Goal: Transaction & Acquisition: Purchase product/service

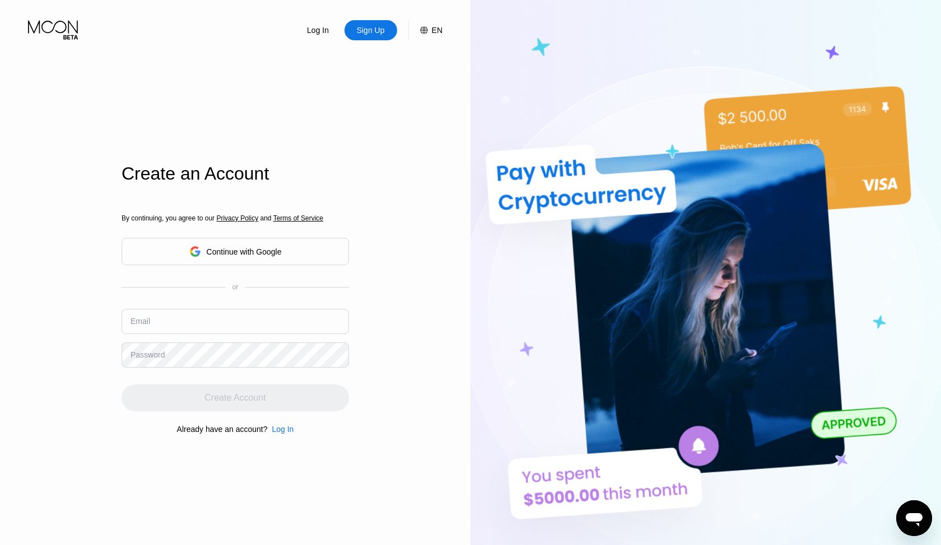
click at [246, 240] on div "Continue with Google" at bounding box center [235, 251] width 227 height 27
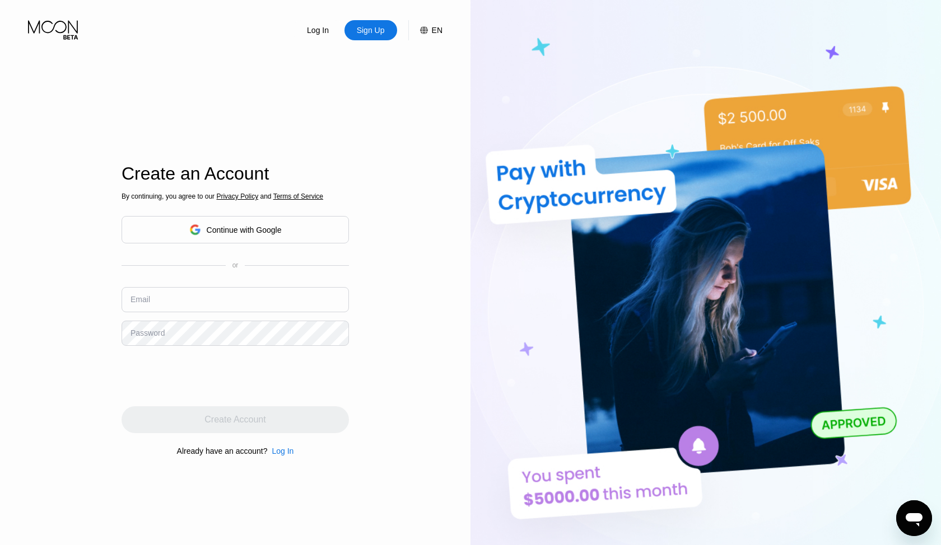
click at [209, 231] on div "Continue with Google" at bounding box center [244, 230] width 75 height 9
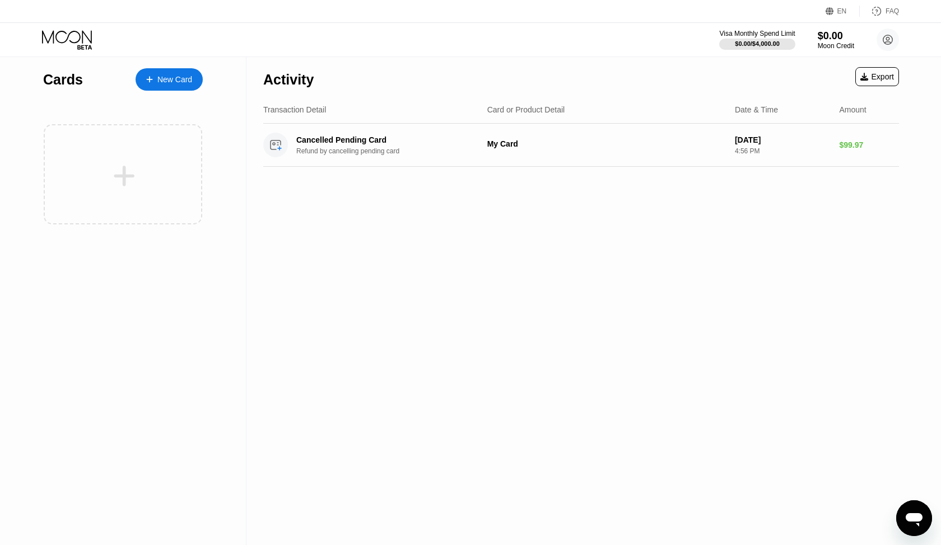
click at [179, 86] on div "New Card" at bounding box center [169, 79] width 67 height 22
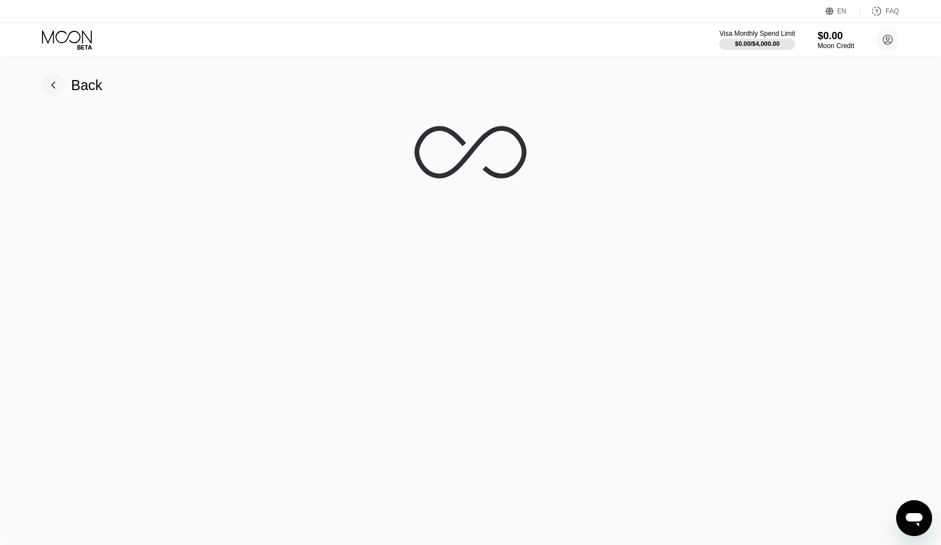
click at [839, 15] on div "EN" at bounding box center [842, 11] width 10 height 8
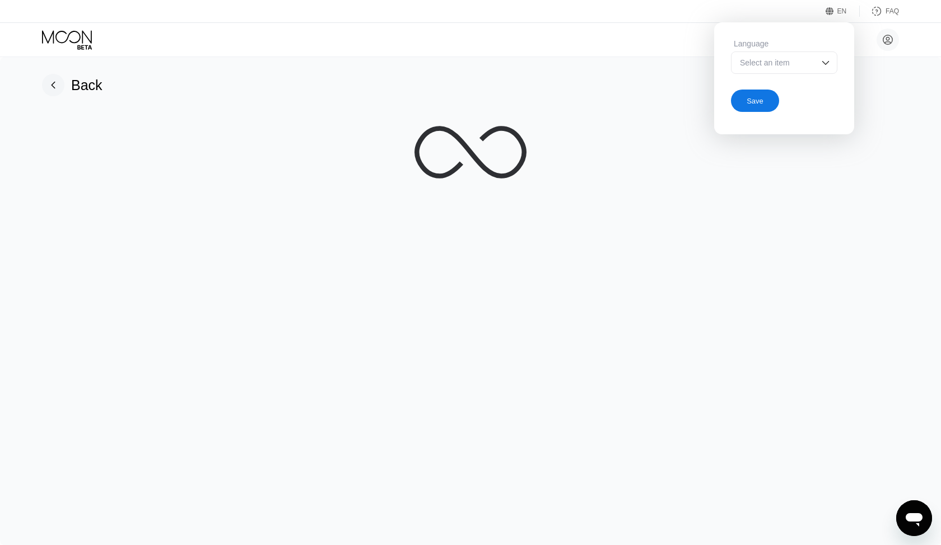
click at [825, 61] on img at bounding box center [825, 62] width 11 height 11
click at [795, 16] on div "EN Language Select an item Save FAQ" at bounding box center [470, 11] width 941 height 23
click at [764, 101] on div "Save" at bounding box center [755, 101] width 48 height 22
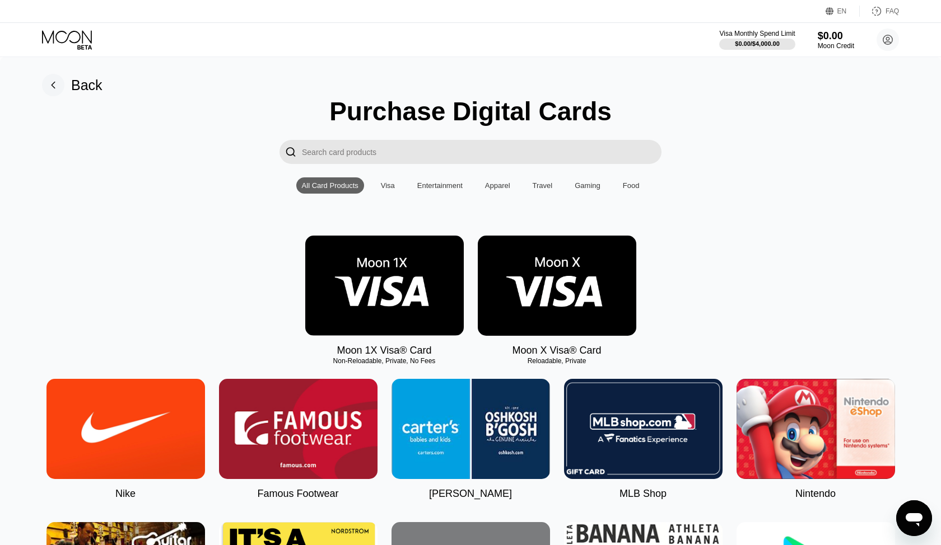
click at [391, 306] on img at bounding box center [384, 286] width 158 height 100
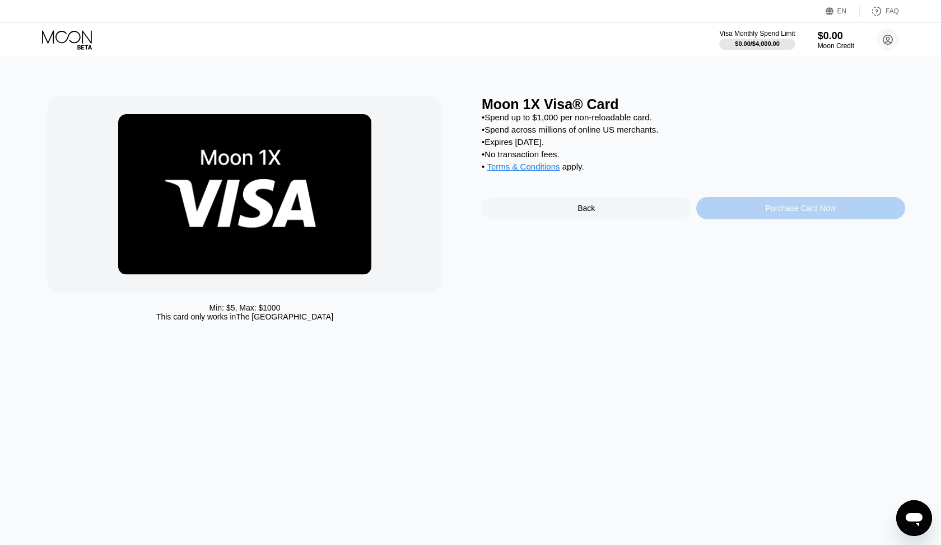
click at [719, 207] on div "Purchase Card Now" at bounding box center [800, 208] width 209 height 22
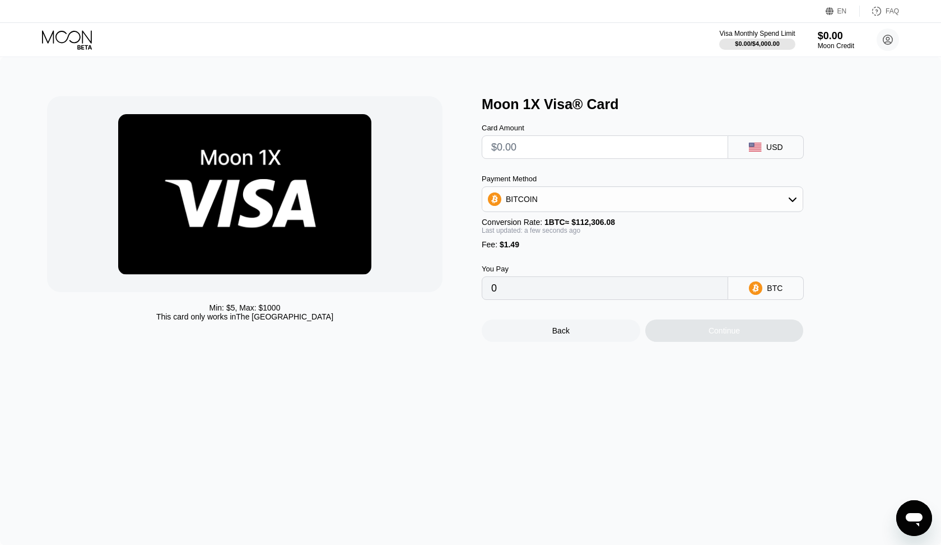
click at [595, 146] on input "text" at bounding box center [604, 147] width 227 height 22
type input "$1"
type input "0.00002218"
type input "$10"
type input "0.00010231"
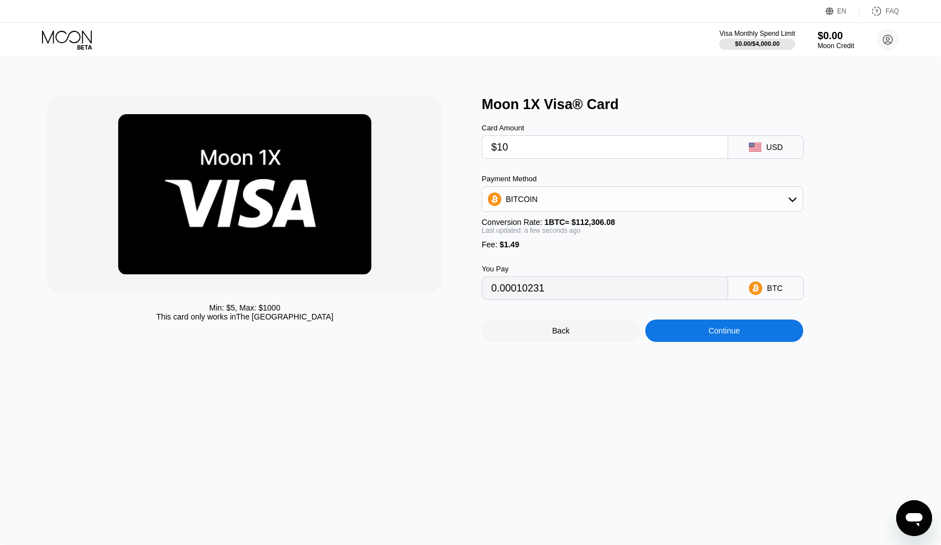
type input "$100"
type input "0.00090370"
type input "$100"
click at [603, 380] on div "Min: $ 5 , Max: $ 1000 This card only works in The United States Moon 1X Visa® …" at bounding box center [470, 301] width 941 height 488
click at [612, 211] on div "BITCOIN" at bounding box center [642, 199] width 321 height 26
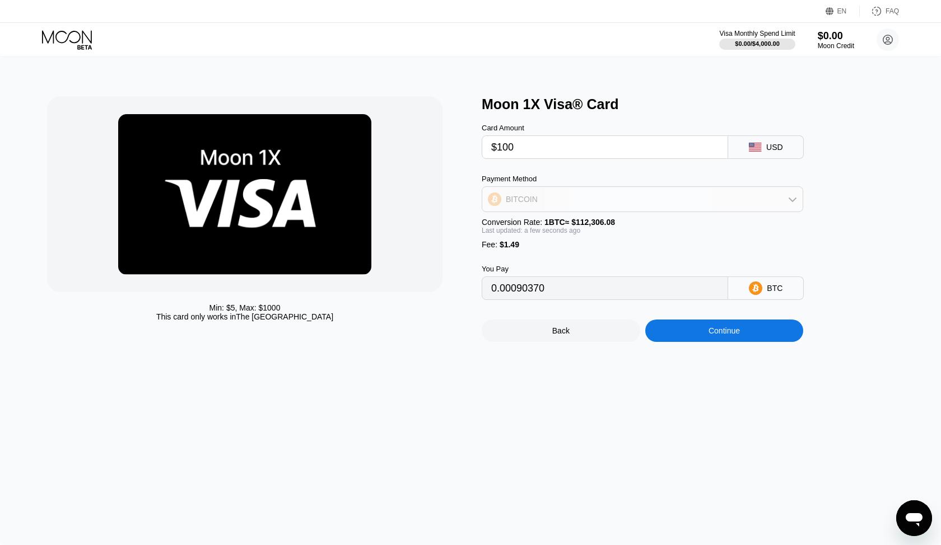
click at [618, 202] on div "BITCOIN" at bounding box center [642, 199] width 320 height 22
click at [613, 245] on div "USDT on TRON" at bounding box center [642, 255] width 315 height 22
type input "102.52"
click at [717, 243] on div "Fee : $1.49" at bounding box center [642, 244] width 321 height 9
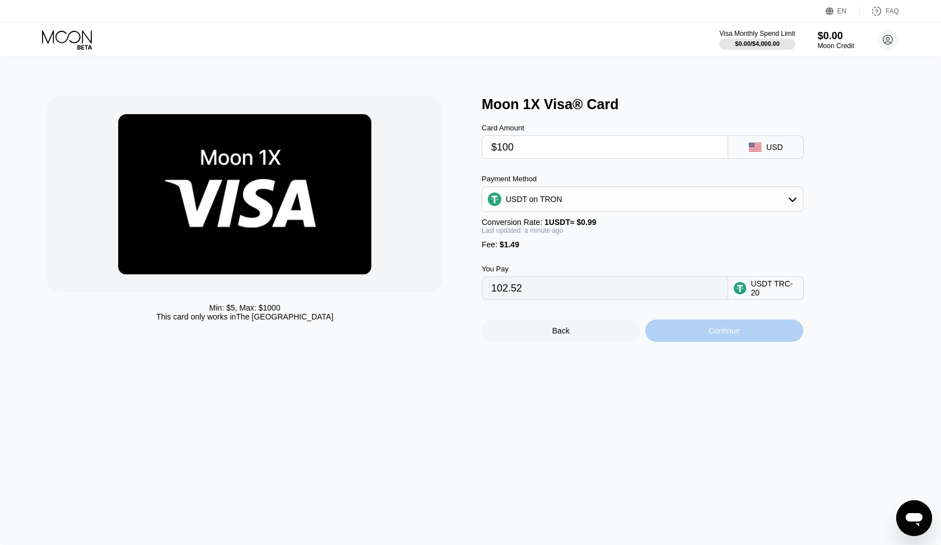
click at [721, 338] on div "Continue" at bounding box center [724, 331] width 158 height 22
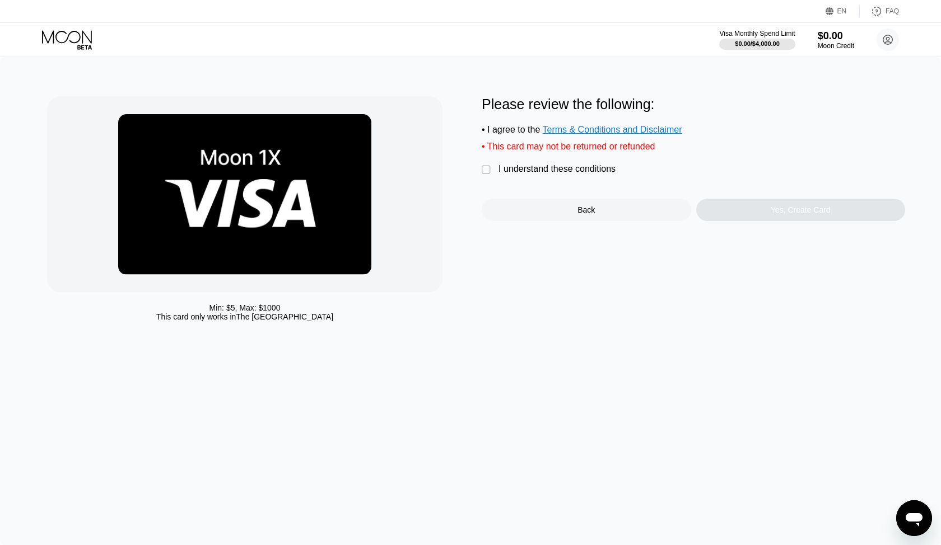
click at [495, 171] on div " I understand these conditions" at bounding box center [551, 170] width 139 height 12
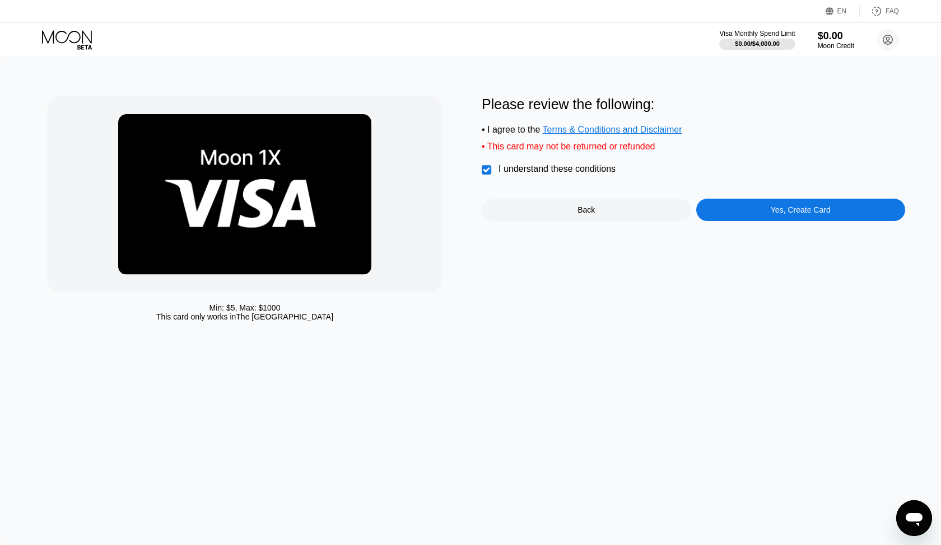
click at [598, 220] on div "Back" at bounding box center [586, 210] width 209 height 22
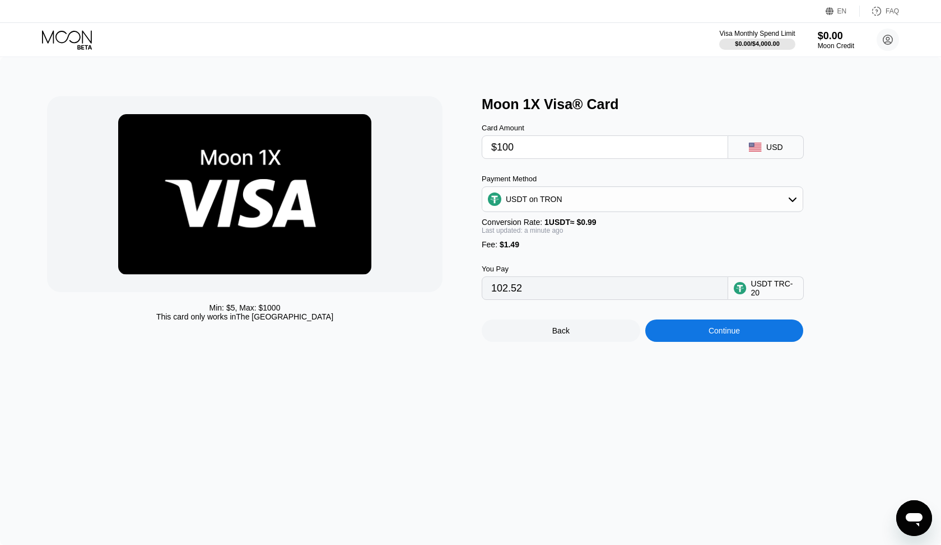
drag, startPoint x: 561, startPoint y: 294, endPoint x: 393, endPoint y: 286, distance: 168.8
click at [393, 286] on div "Min: $ 5 , Max: $ 1000 This card only works in The United States Moon 1X Visa® …" at bounding box center [470, 219] width 847 height 246
drag, startPoint x: 526, startPoint y: 148, endPoint x: 437, endPoint y: 148, distance: 88.5
click at [437, 148] on div "Min: $ 5 , Max: $ 1000 This card only works in The United States Moon 1X Visa® …" at bounding box center [470, 219] width 847 height 246
type input "$3"
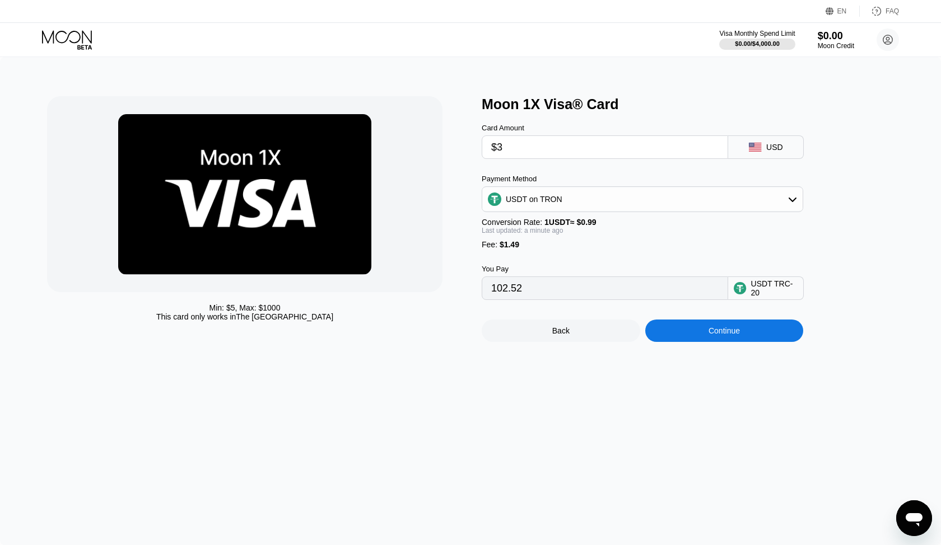
type input "4.54"
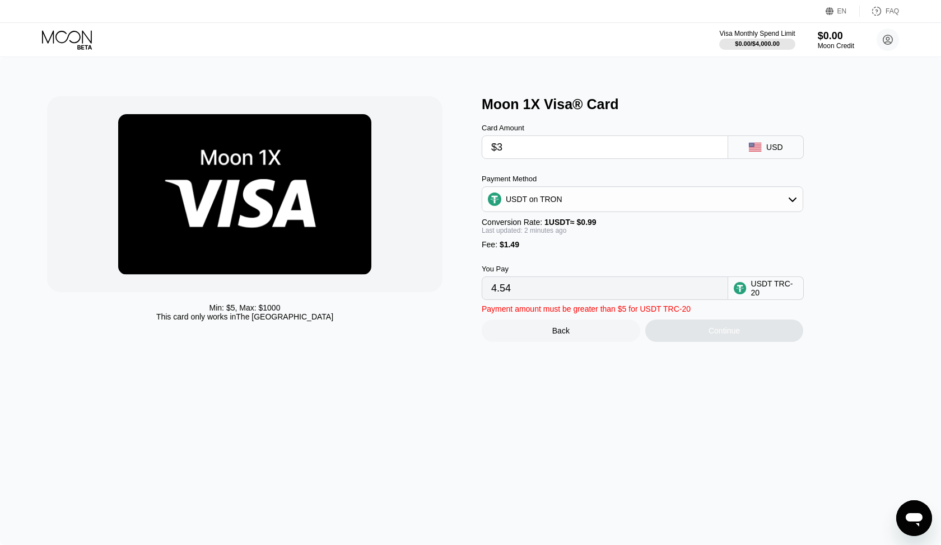
type input "$30"
type input "31.81"
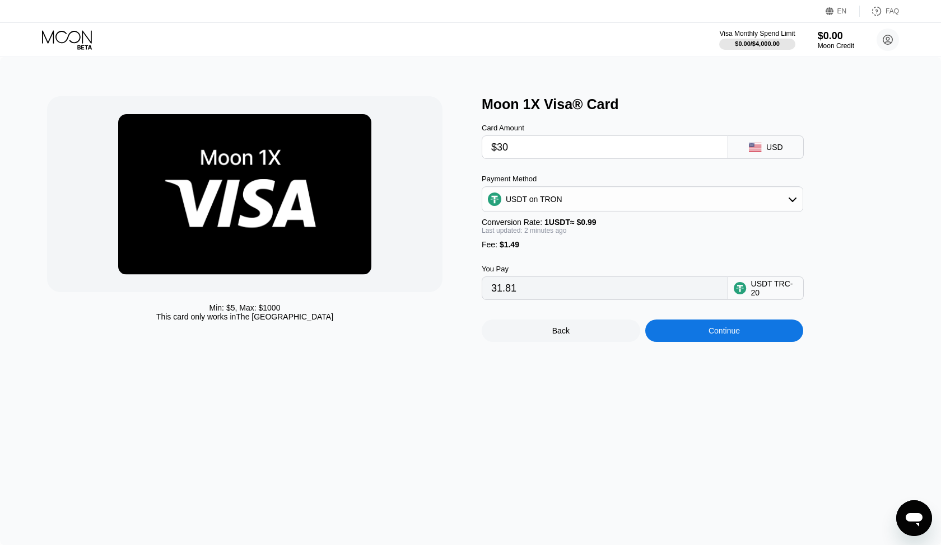
type input "$30"
click at [456, 155] on div "Min: $ 5 , Max: $ 1000 This card only works in The United States" at bounding box center [258, 219] width 423 height 246
click at [726, 329] on div "Continue" at bounding box center [723, 330] width 31 height 9
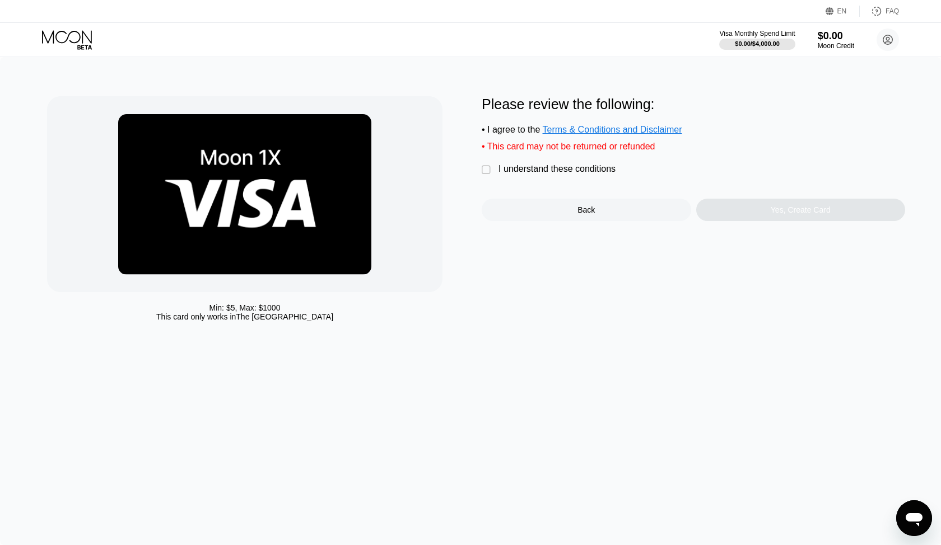
click at [534, 174] on div "I understand these conditions" at bounding box center [556, 169] width 117 height 10
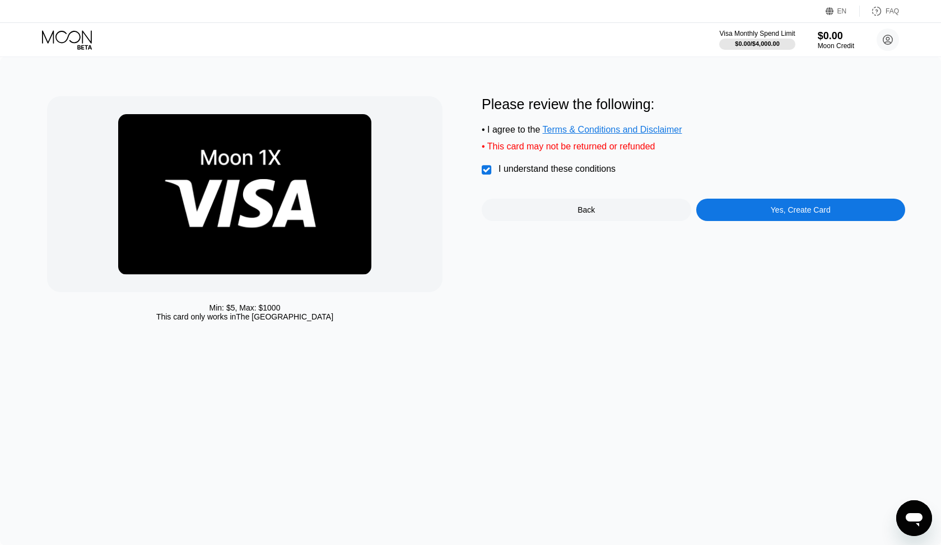
click at [737, 210] on div "Yes, Create Card" at bounding box center [800, 210] width 209 height 22
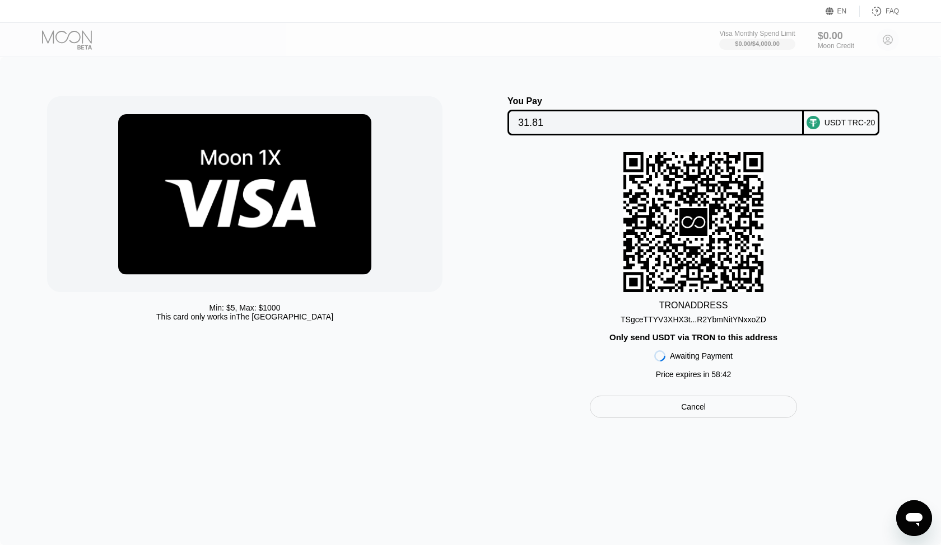
click at [683, 414] on div "Cancel" at bounding box center [693, 407] width 207 height 22
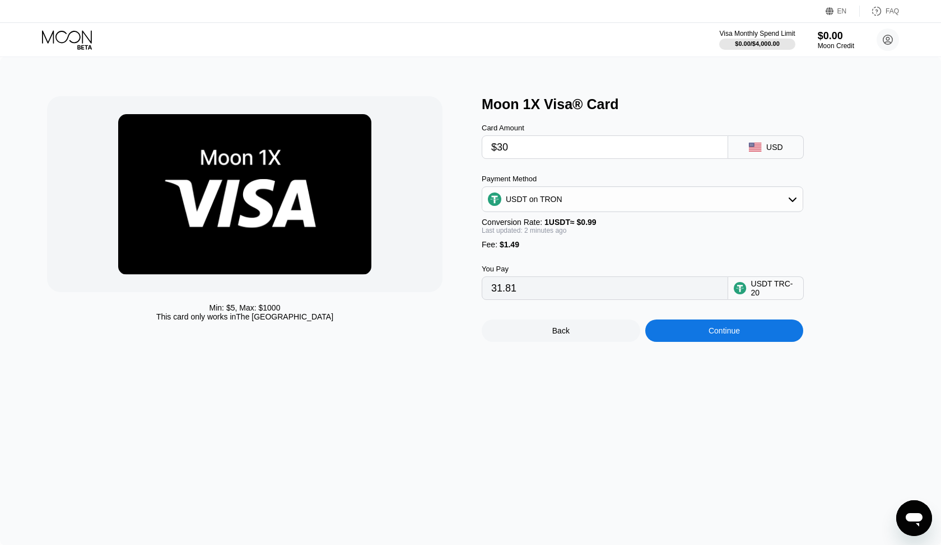
click at [85, 43] on icon at bounding box center [68, 40] width 52 height 20
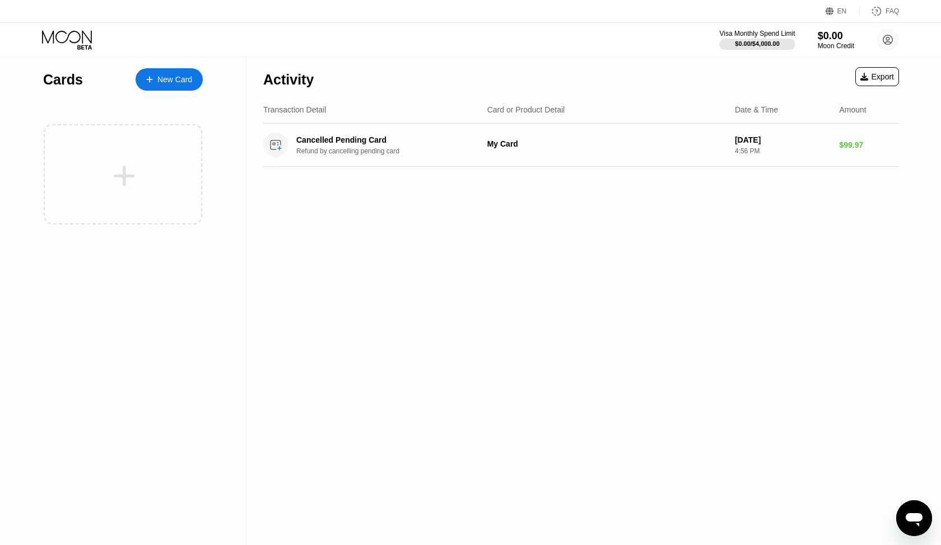
click at [158, 76] on div "New Card" at bounding box center [174, 80] width 35 height 10
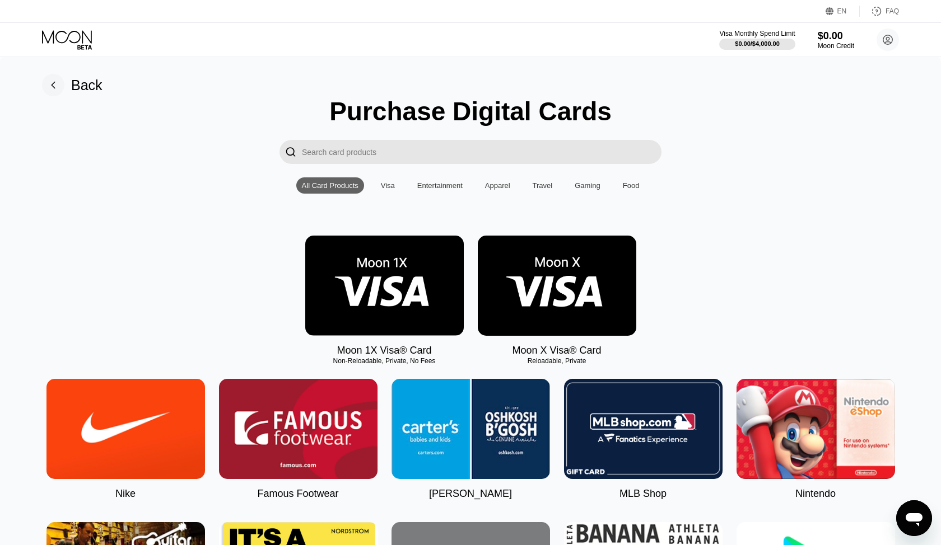
click at [567, 302] on img at bounding box center [557, 286] width 158 height 100
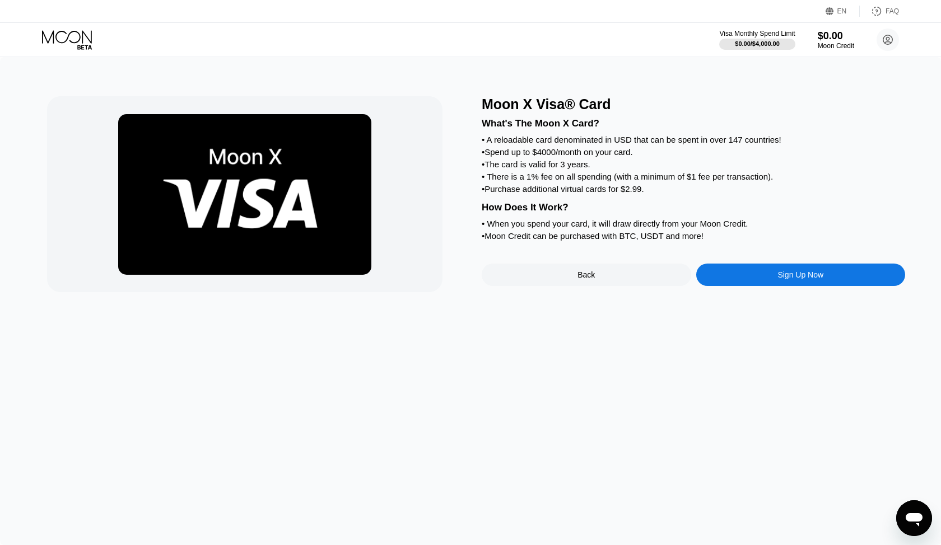
click at [604, 263] on div "Moon X Visa® Card What's The Moon X Card? • A reloadable card denominated in US…" at bounding box center [693, 194] width 423 height 196
click at [596, 272] on div "Back" at bounding box center [586, 275] width 209 height 22
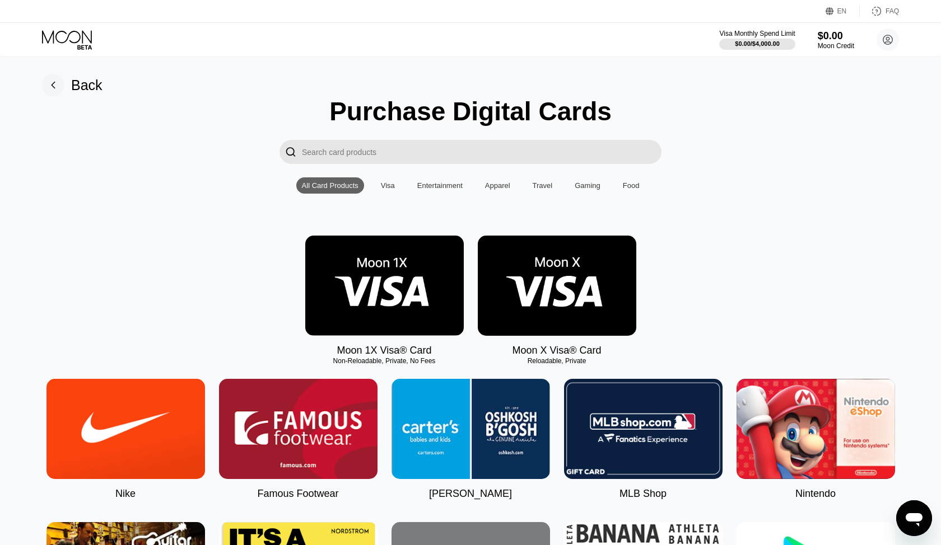
click at [368, 255] on img at bounding box center [384, 286] width 158 height 100
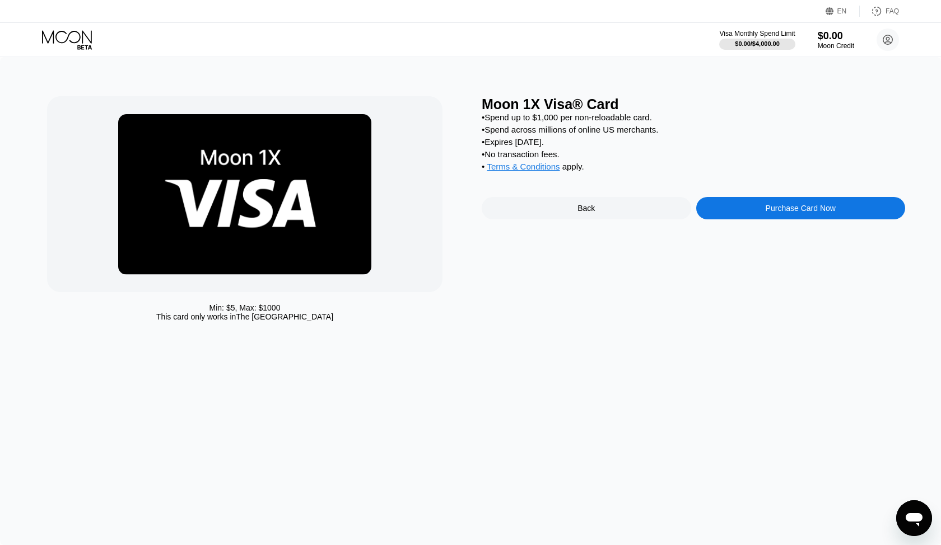
click at [648, 210] on div "Back" at bounding box center [586, 208] width 209 height 22
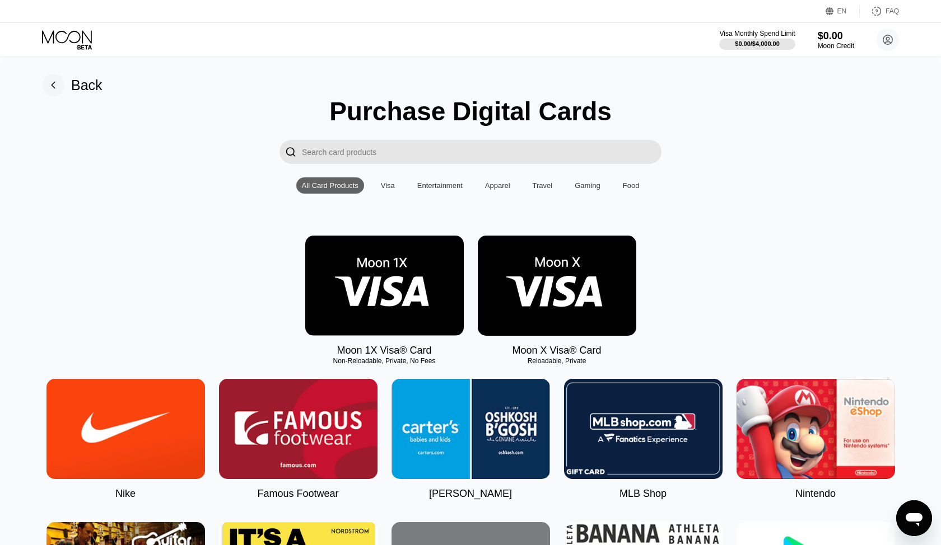
click at [525, 288] on img at bounding box center [557, 286] width 158 height 100
click at [558, 294] on img at bounding box center [557, 286] width 158 height 100
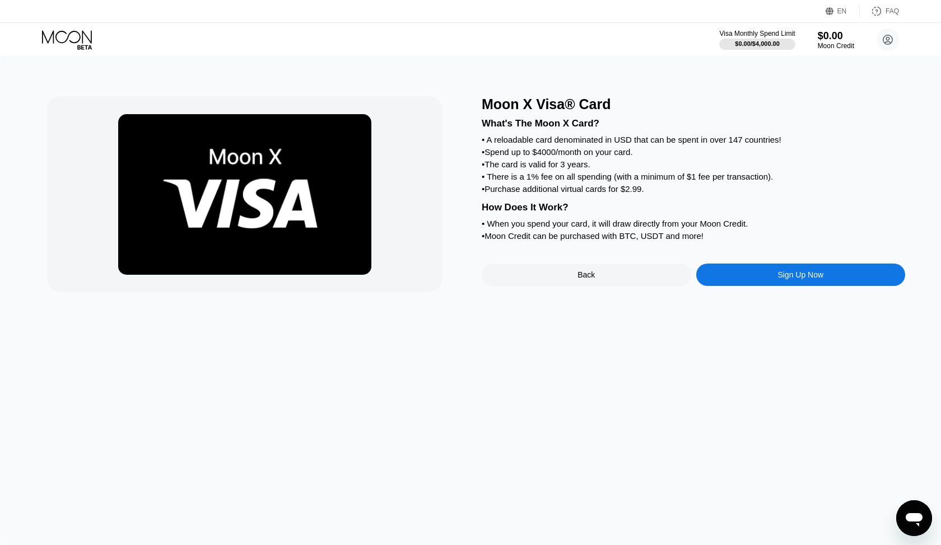
click at [744, 281] on div "Sign Up Now" at bounding box center [800, 275] width 209 height 22
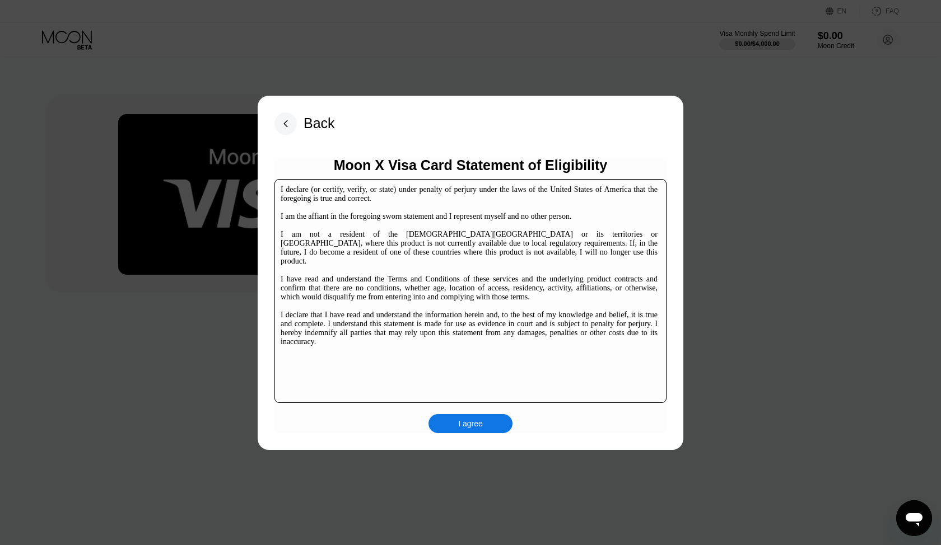
click at [460, 424] on div "I agree" at bounding box center [470, 424] width 25 height 10
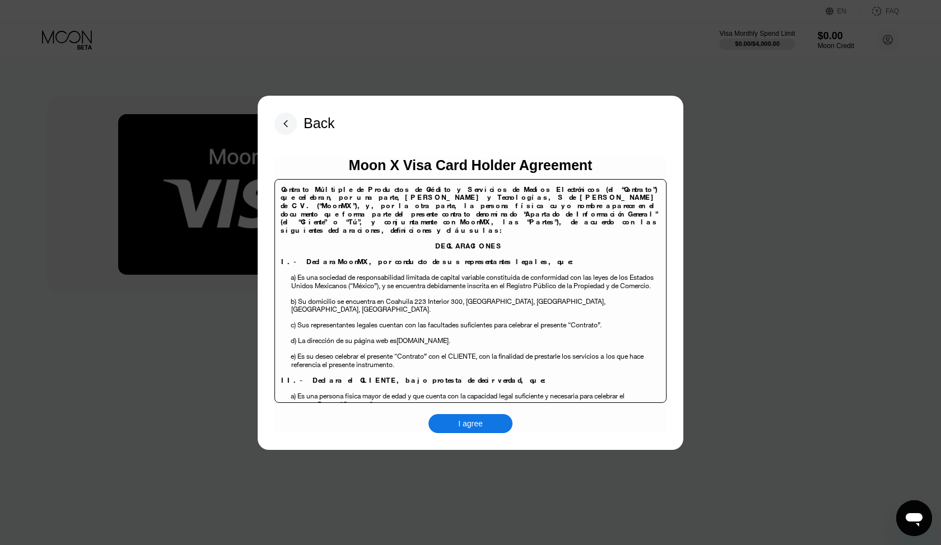
click at [460, 424] on div "I agree" at bounding box center [470, 424] width 25 height 10
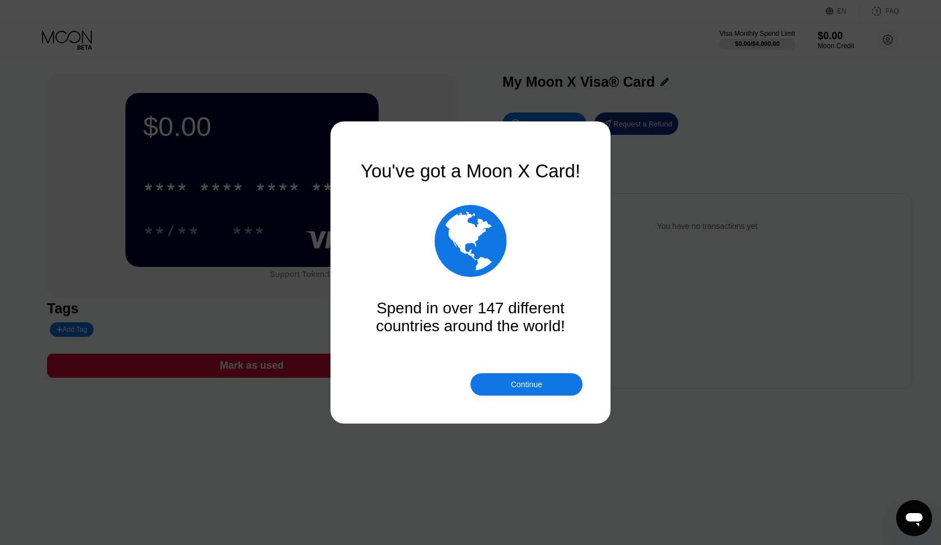
click at [531, 380] on div "Continue" at bounding box center [526, 384] width 31 height 9
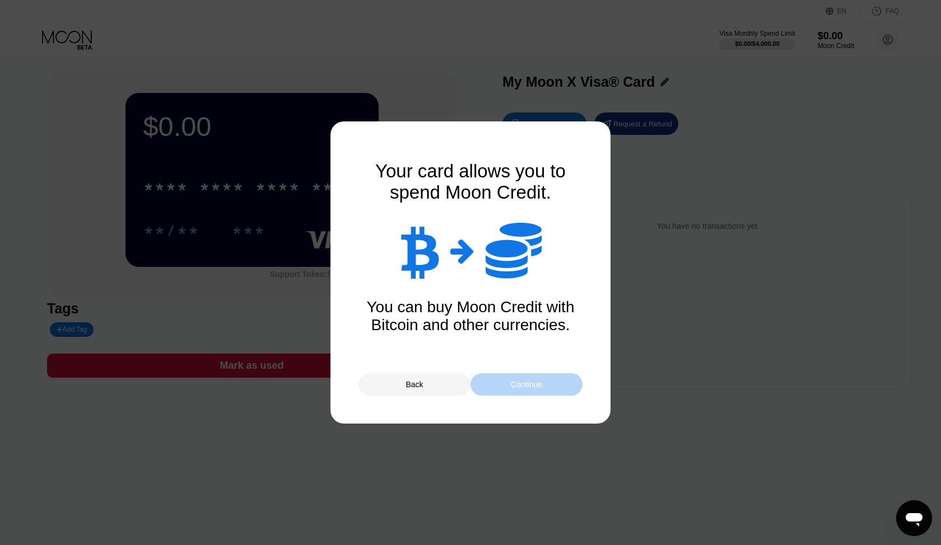
click at [531, 380] on div "Continue" at bounding box center [526, 384] width 31 height 9
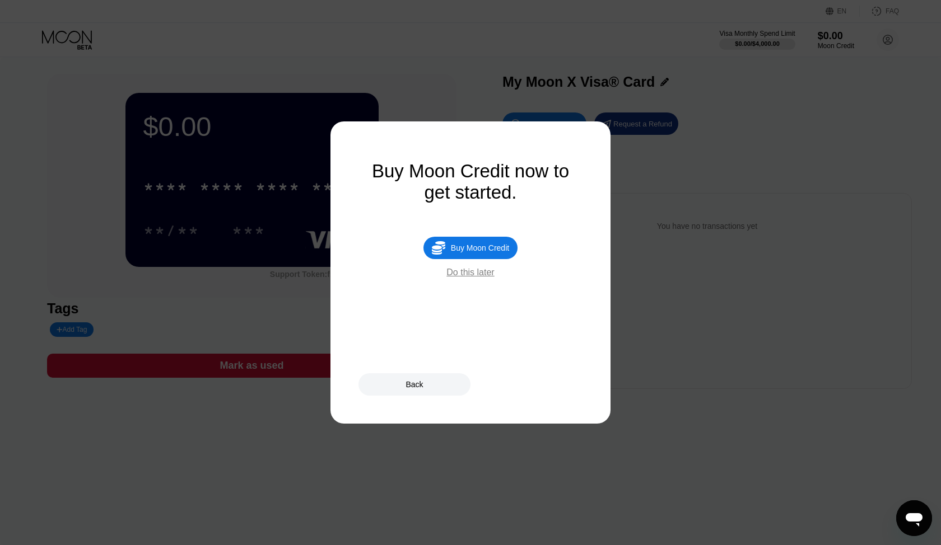
click at [477, 270] on div "Do this later" at bounding box center [470, 273] width 48 height 10
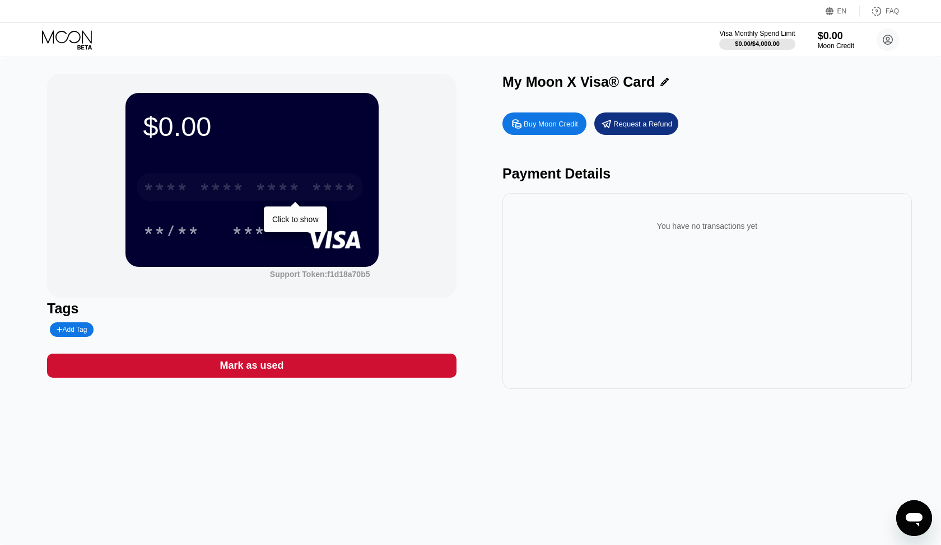
click at [274, 190] on div "* * * *" at bounding box center [277, 189] width 45 height 18
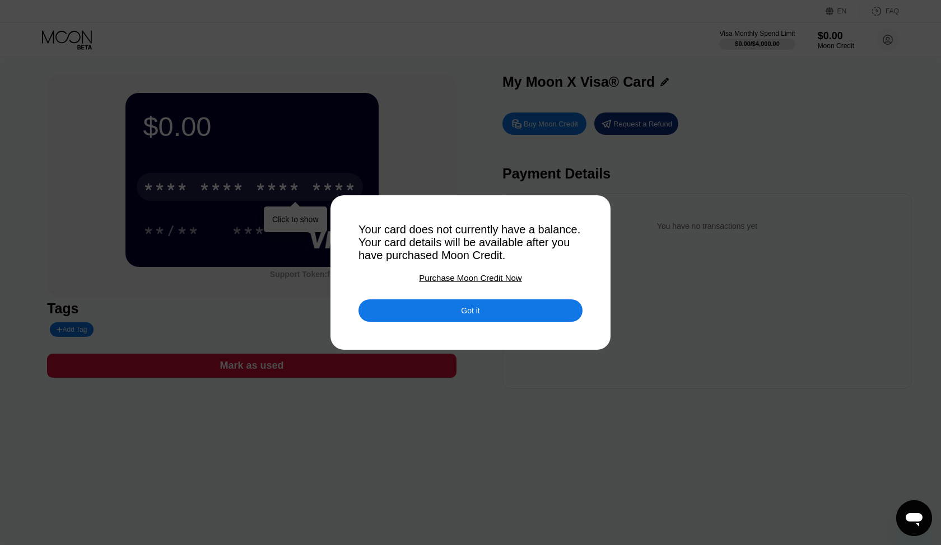
click at [428, 318] on div "Got it" at bounding box center [470, 311] width 224 height 22
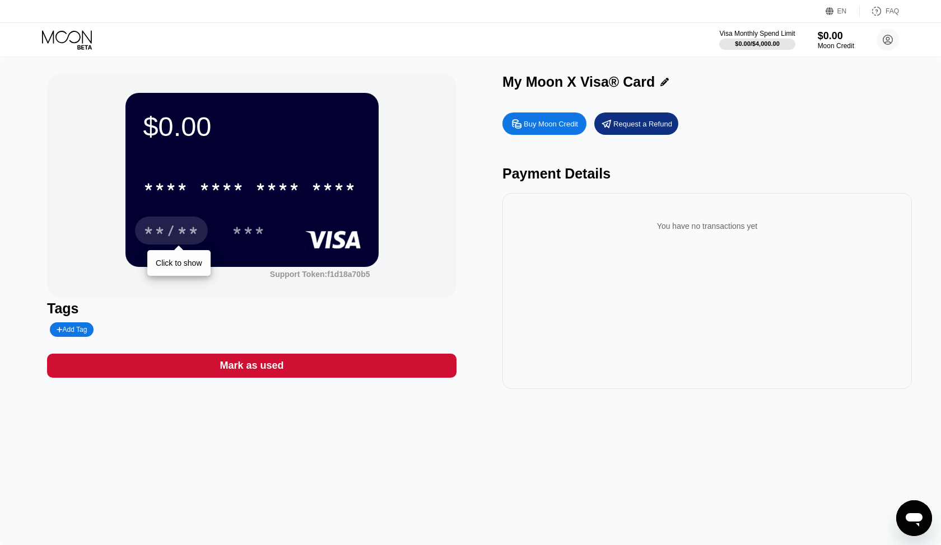
click at [189, 221] on div "**/**" at bounding box center [171, 231] width 73 height 28
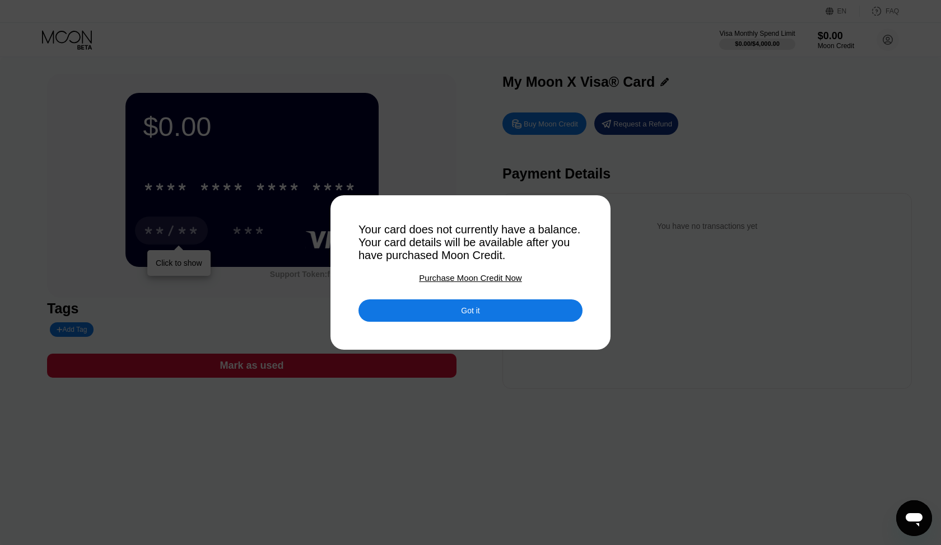
click at [475, 311] on div "Got it" at bounding box center [470, 311] width 18 height 10
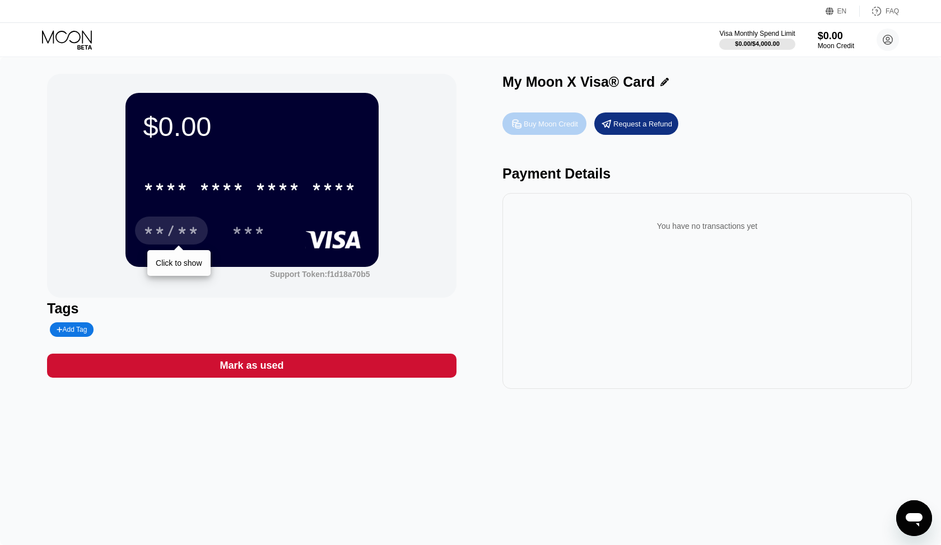
click at [559, 123] on div "Buy Moon Credit" at bounding box center [551, 124] width 54 height 10
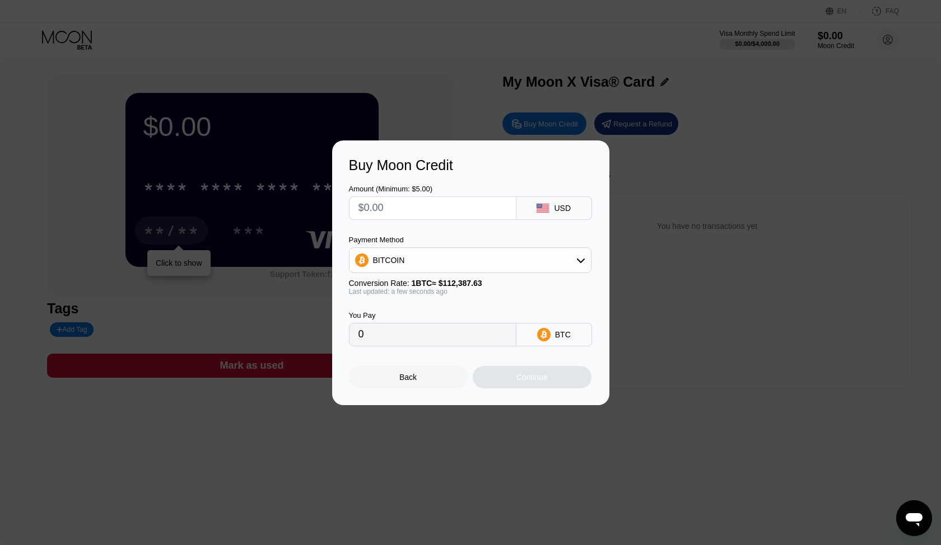
click at [403, 217] on input "text" at bounding box center [432, 208] width 148 height 22
click at [417, 268] on div "BITCOIN" at bounding box center [469, 260] width 241 height 22
click at [409, 315] on span "USDT on TRON" at bounding box center [404, 315] width 57 height 9
type input "0.00"
click at [394, 217] on input "text" at bounding box center [432, 208] width 148 height 22
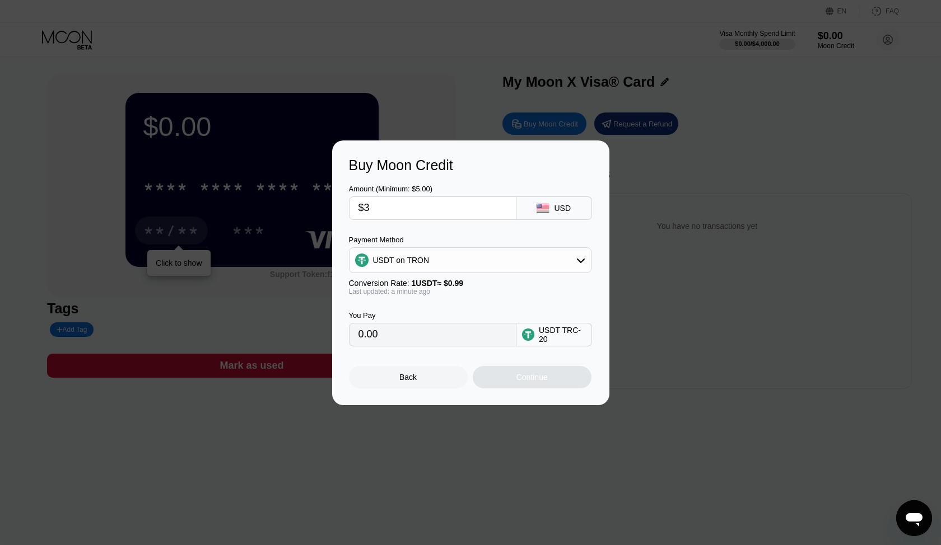
type input "$31"
type input "31.31"
type input "$31"
click at [479, 231] on div "Amount (Minimum: $5.00) $31 USD Payment Method USDT on TRON Conversion Rate: 1 …" at bounding box center [471, 260] width 244 height 173
click at [454, 305] on div "You Pay 31.31 USDT TRC-20" at bounding box center [471, 321] width 244 height 51
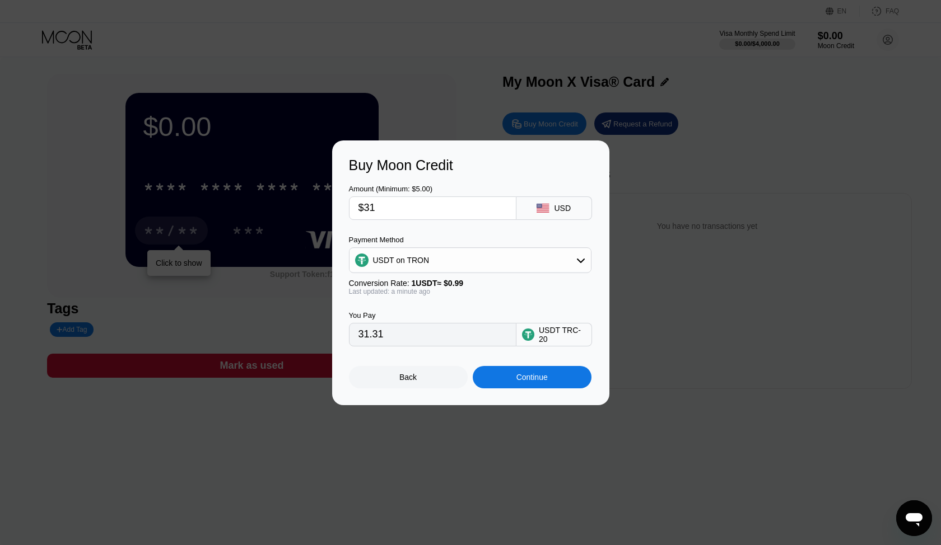
click at [405, 303] on div "You Pay 31.31 USDT TRC-20" at bounding box center [471, 321] width 244 height 51
click at [488, 311] on div "You Pay" at bounding box center [432, 315] width 167 height 8
click at [545, 380] on div "Continue" at bounding box center [531, 377] width 31 height 9
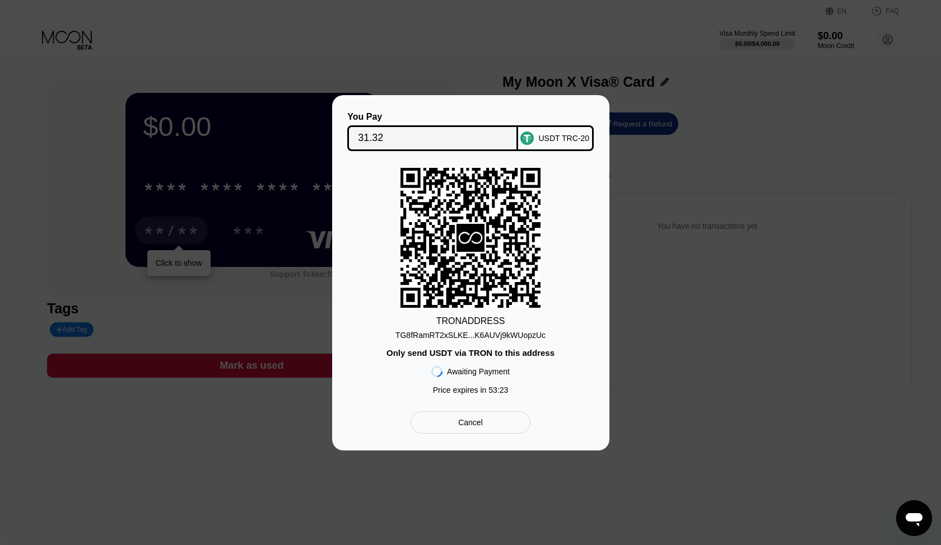
click at [355, 218] on div "TRON ADDRESS TG8fRamRT2xSLKE...K6AUVj9kWUopzUc Only send USDT via TRON to this …" at bounding box center [471, 284] width 244 height 232
click at [450, 333] on div "TG8fRamRT2xSLKE...K6AUVj9kWUopzUc" at bounding box center [470, 335] width 150 height 9
click at [679, 346] on div "You Pay 31.32 USDT TRC-20 TRON ADDRESS TG8fRamRT2xSLKE...K6AUVj9kWUopzUc Only s…" at bounding box center [470, 273] width 941 height 356
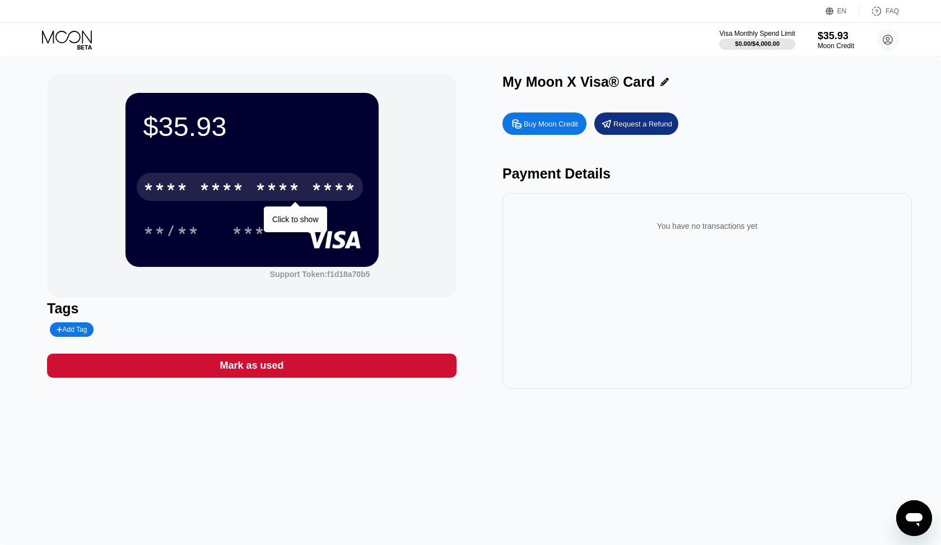
click at [214, 190] on div "* * * *" at bounding box center [221, 189] width 45 height 18
click at [305, 194] on div "* * * * * * * * * * * * 3871" at bounding box center [250, 187] width 226 height 28
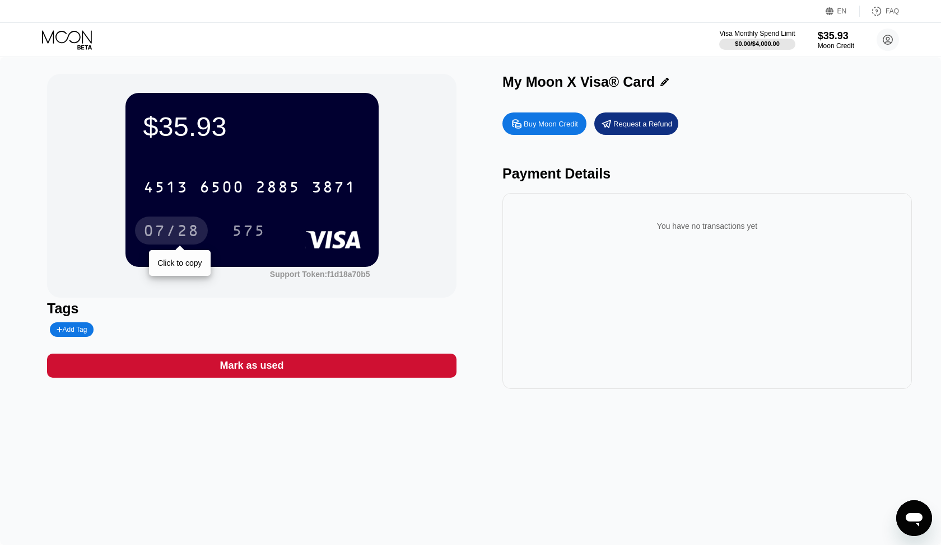
click at [184, 231] on div "07/28" at bounding box center [171, 232] width 56 height 18
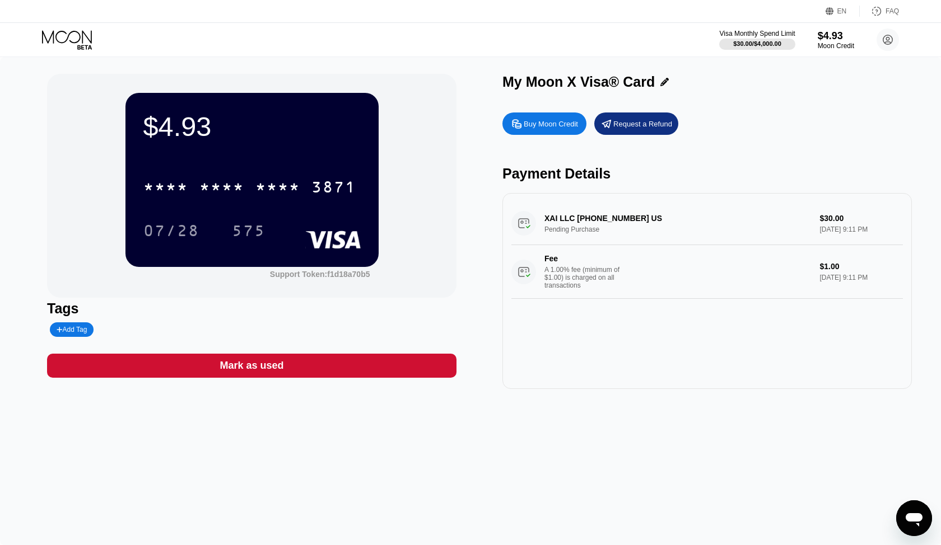
click at [733, 165] on div "Buy Moon Credit Request a Refund Payment Details XAI LLC [PHONE_NUMBER] [GEOGRA…" at bounding box center [706, 248] width 409 height 282
click at [741, 147] on div "Buy Moon Credit Request a Refund Payment Details XAI LLC [PHONE_NUMBER] [GEOGRA…" at bounding box center [706, 248] width 409 height 282
